Goal: Transaction & Acquisition: Download file/media

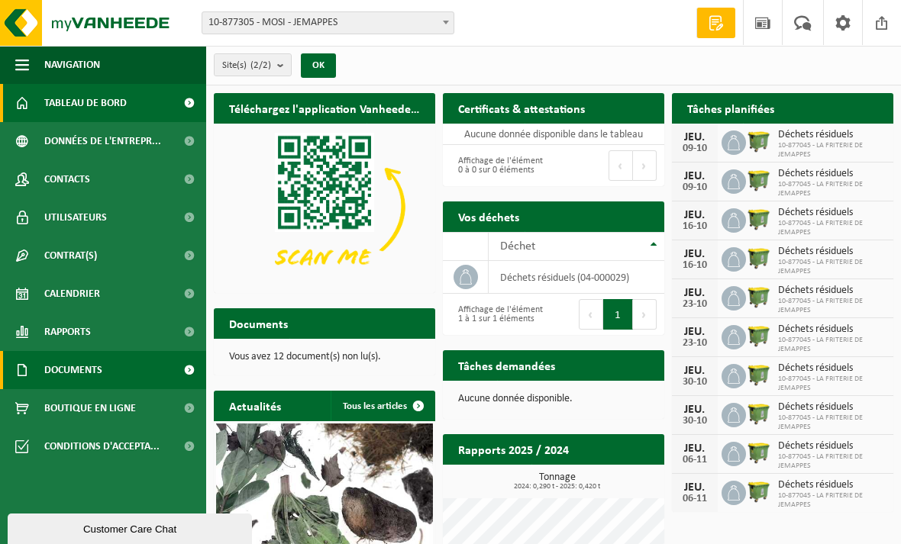
click at [121, 376] on link "Documents" at bounding box center [103, 370] width 206 height 38
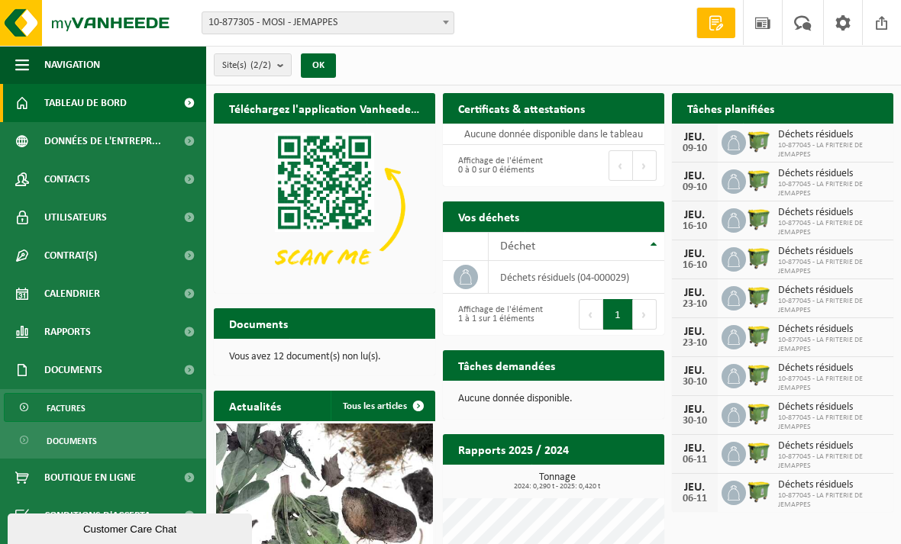
click at [117, 417] on link "Factures" at bounding box center [103, 407] width 199 height 29
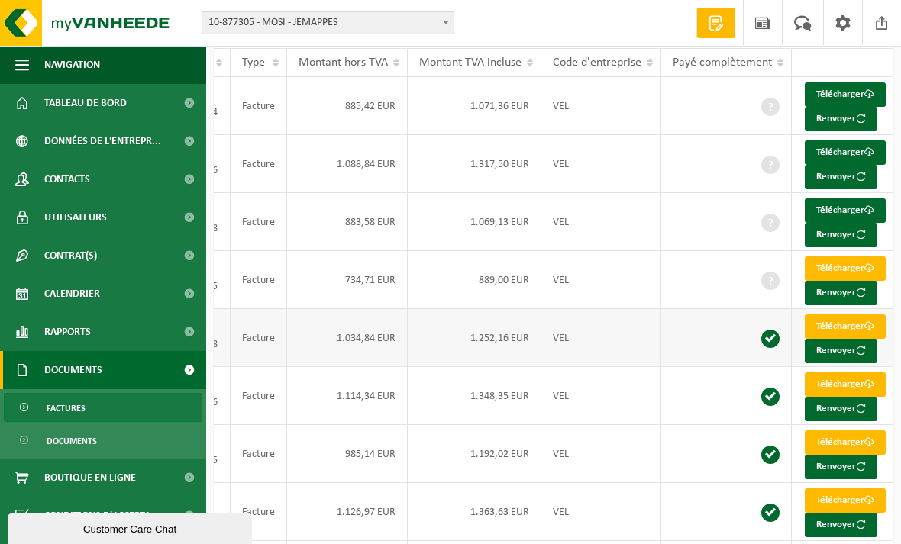
scroll to position [149, 0]
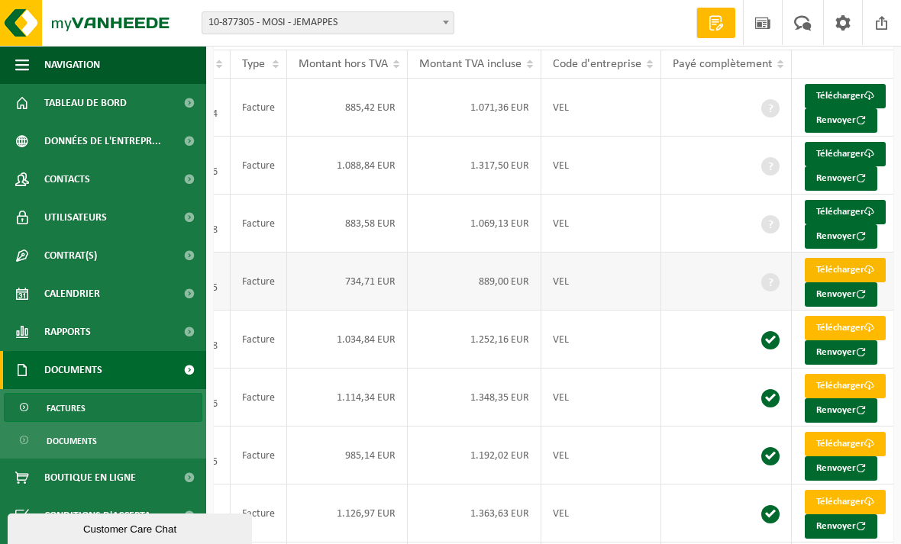
click at [854, 283] on link "Télécharger" at bounding box center [845, 270] width 81 height 24
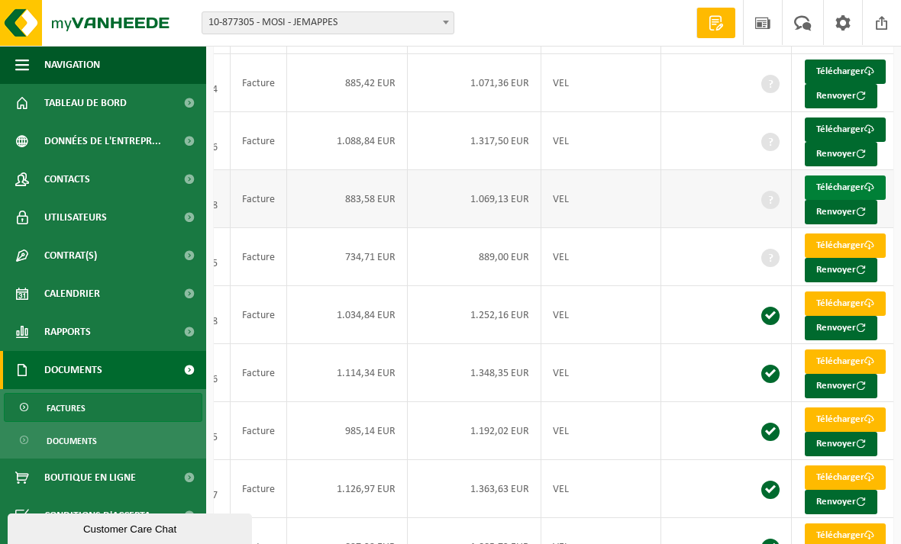
click at [864, 192] on span at bounding box center [869, 188] width 10 height 10
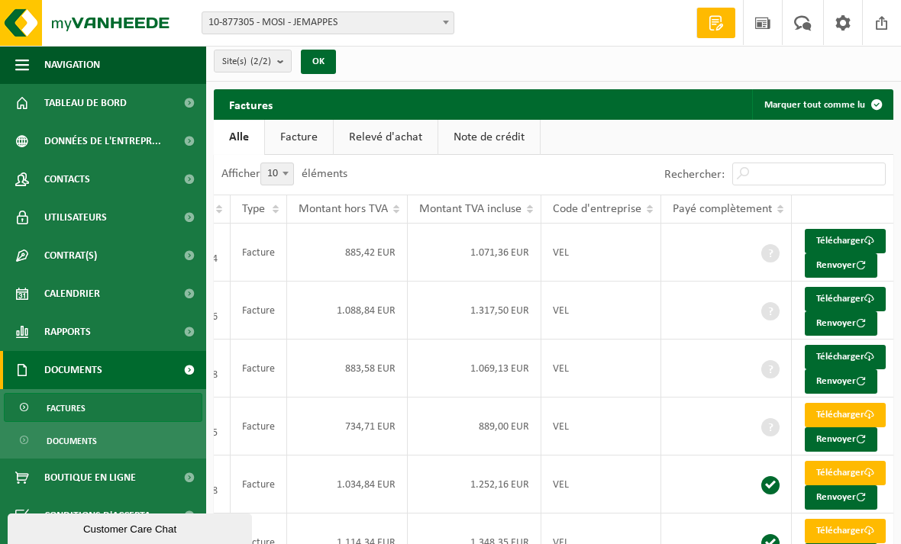
scroll to position [0, 0]
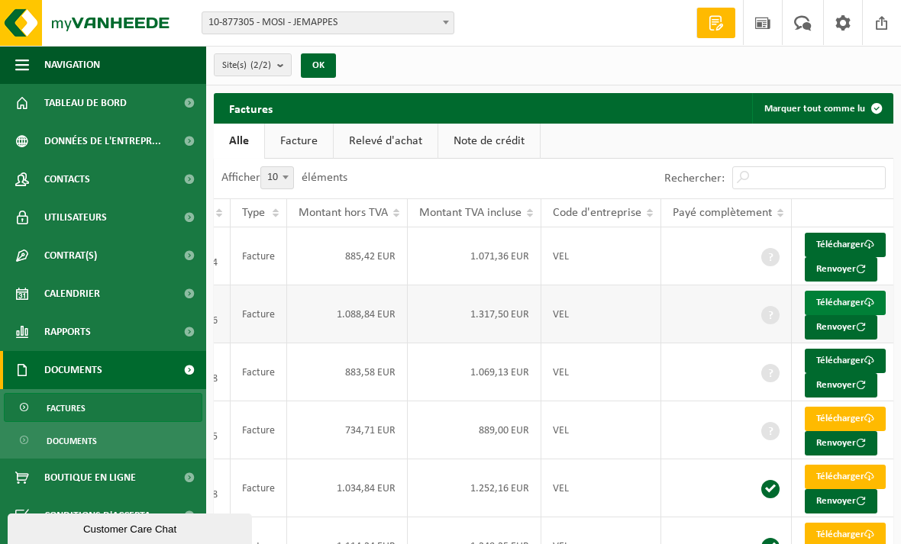
click at [855, 315] on link "Télécharger" at bounding box center [845, 303] width 81 height 24
click at [849, 247] on link "Télécharger" at bounding box center [845, 245] width 81 height 24
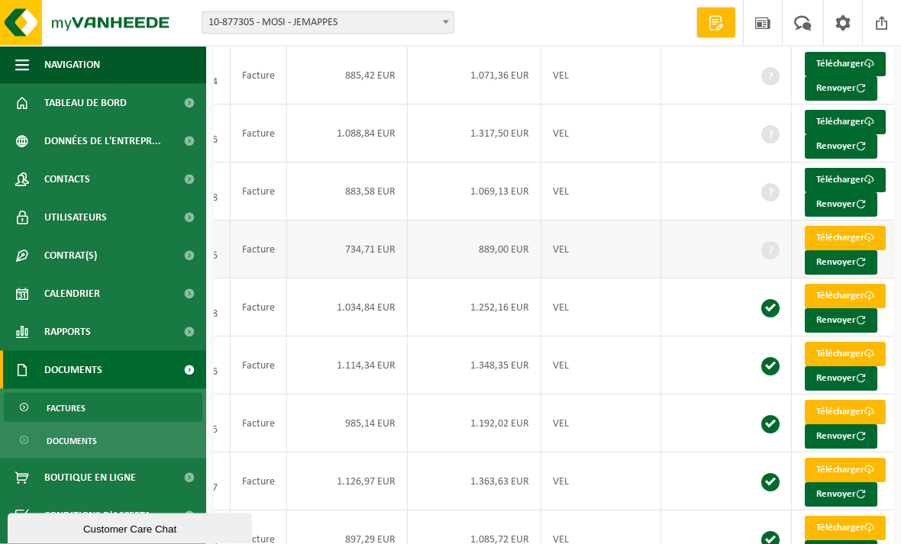
scroll to position [181, 0]
click at [835, 308] on link "Télécharger" at bounding box center [845, 296] width 81 height 24
